Goal: Information Seeking & Learning: Learn about a topic

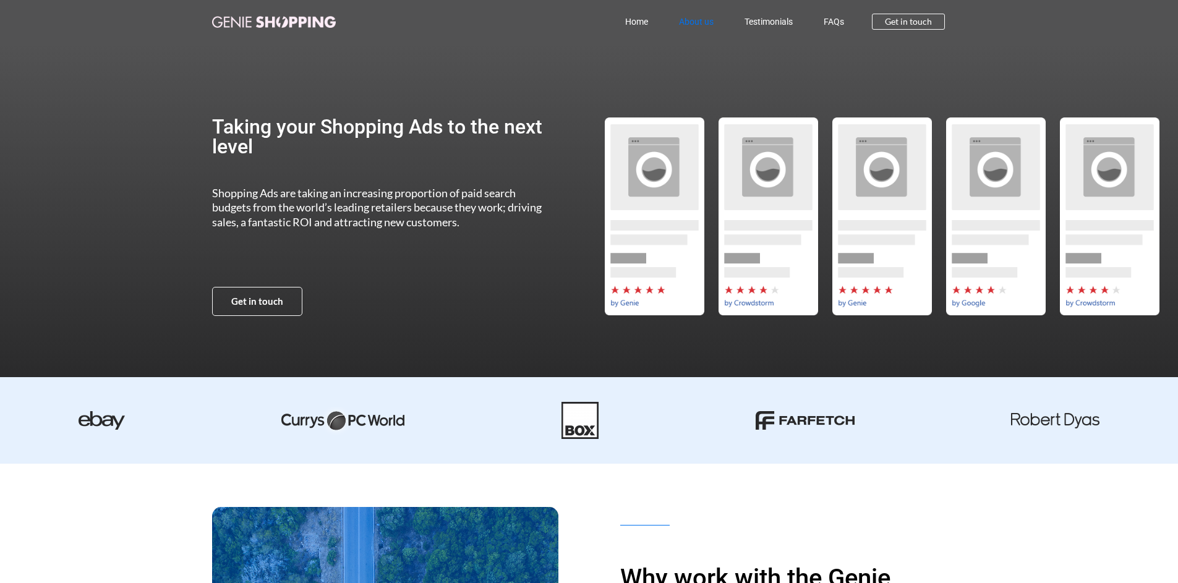
click at [683, 23] on link "About us" at bounding box center [697, 21] width 66 height 28
